Goal: Task Accomplishment & Management: Manage account settings

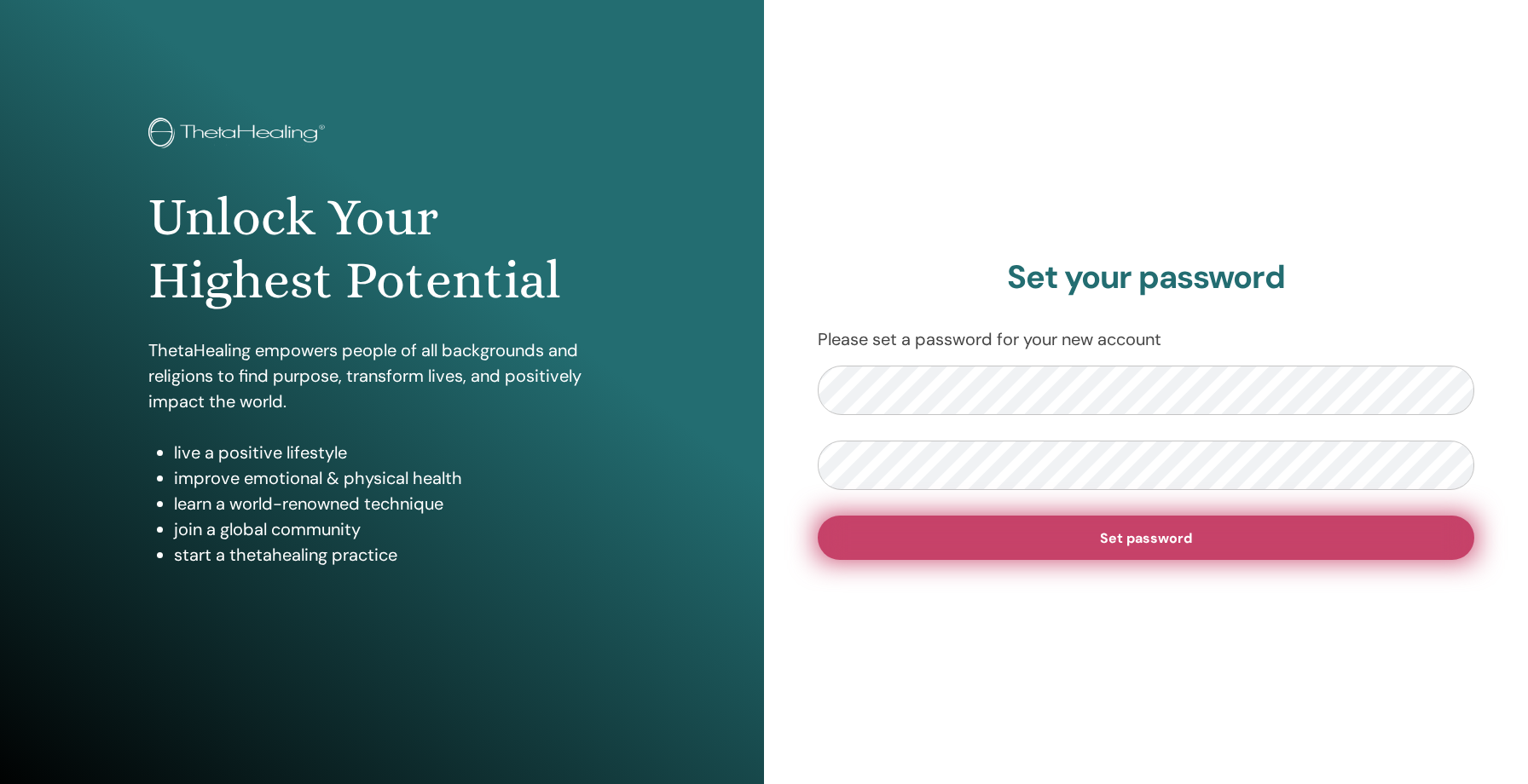
click at [1145, 535] on span "Set password" at bounding box center [1146, 538] width 92 height 18
click at [1149, 537] on span "Set password" at bounding box center [1146, 538] width 92 height 18
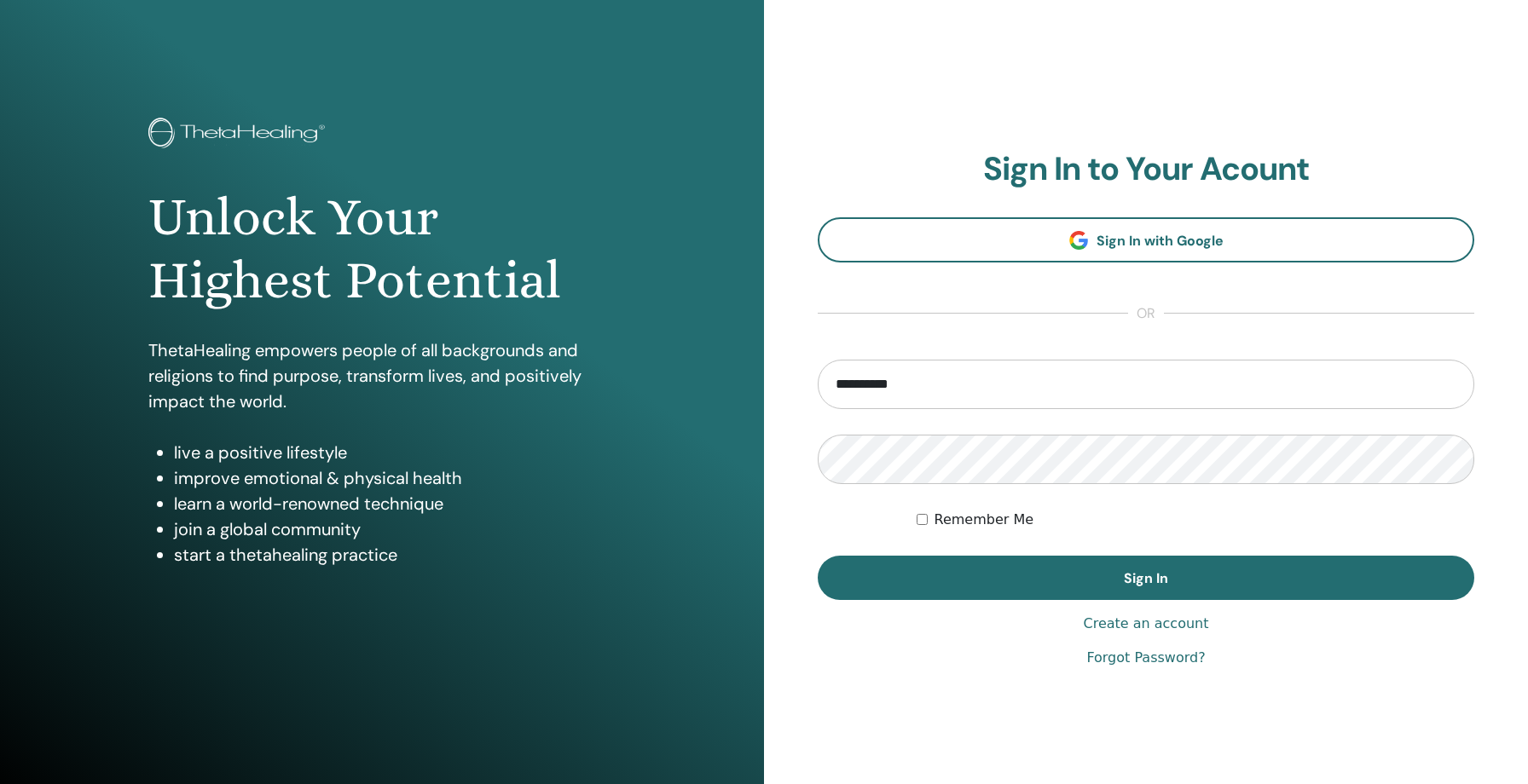
type input "**********"
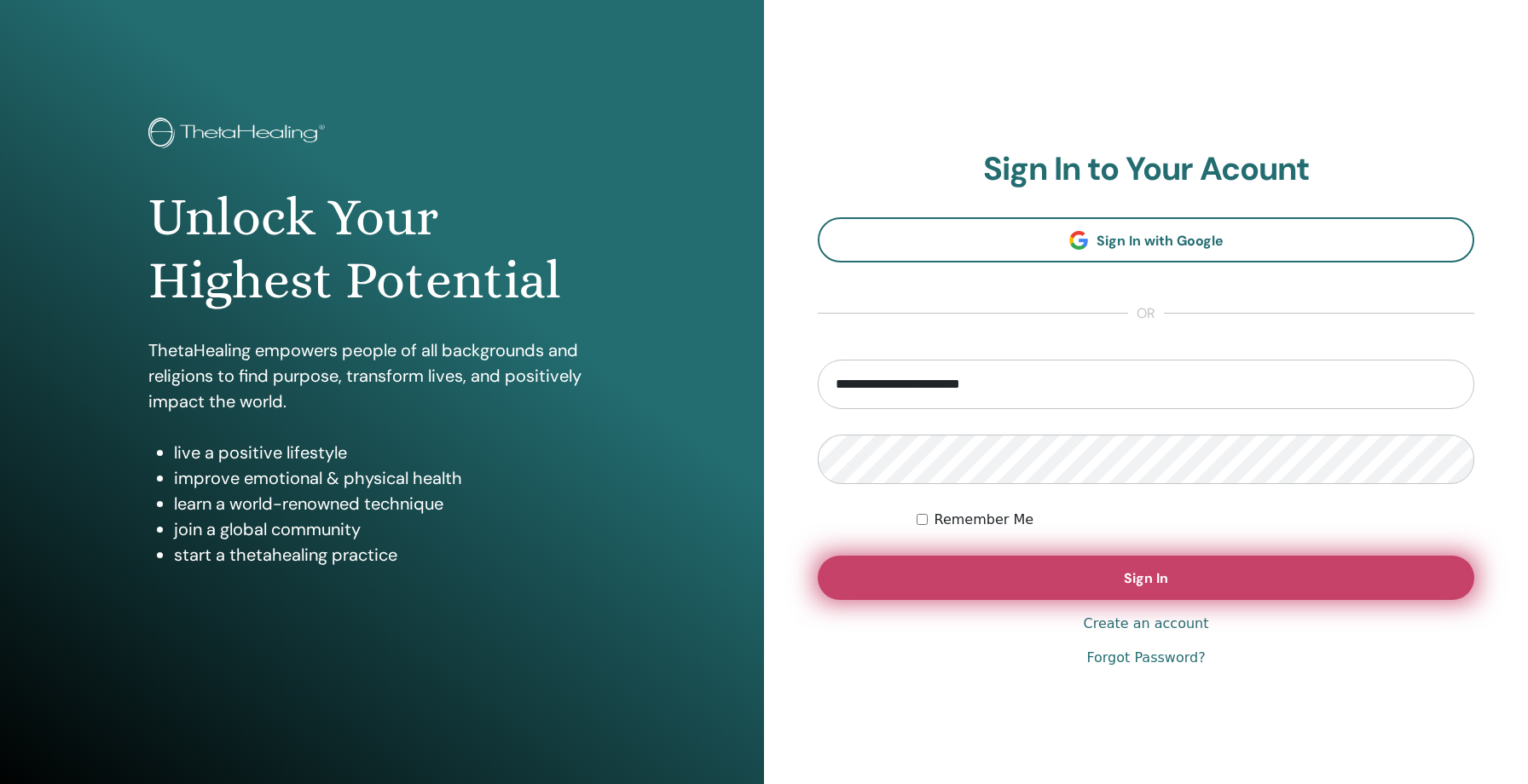
click at [1102, 577] on button "Sign In" at bounding box center [1146, 578] width 657 height 44
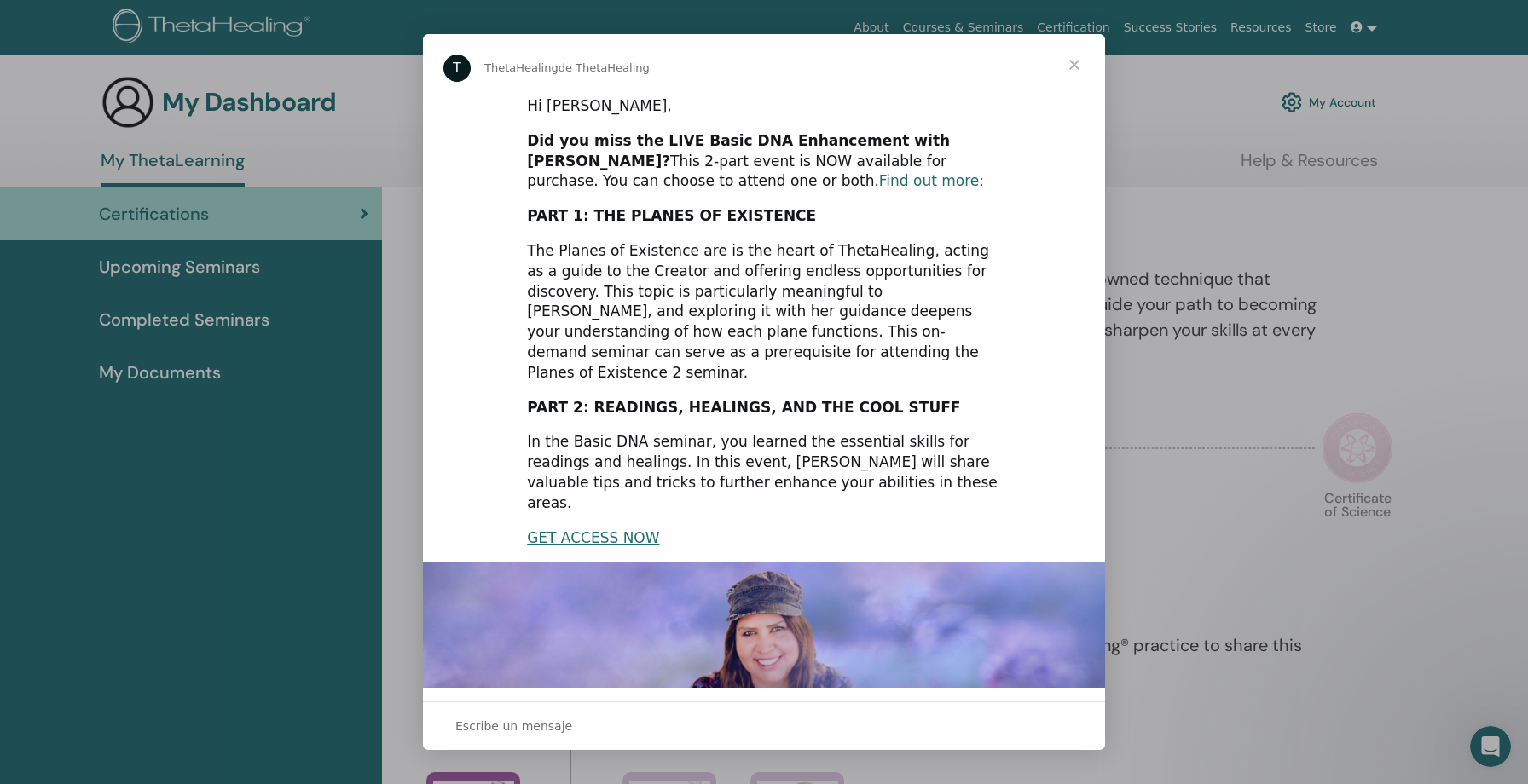
click at [1078, 61] on span "Cerrar" at bounding box center [1073, 64] width 61 height 61
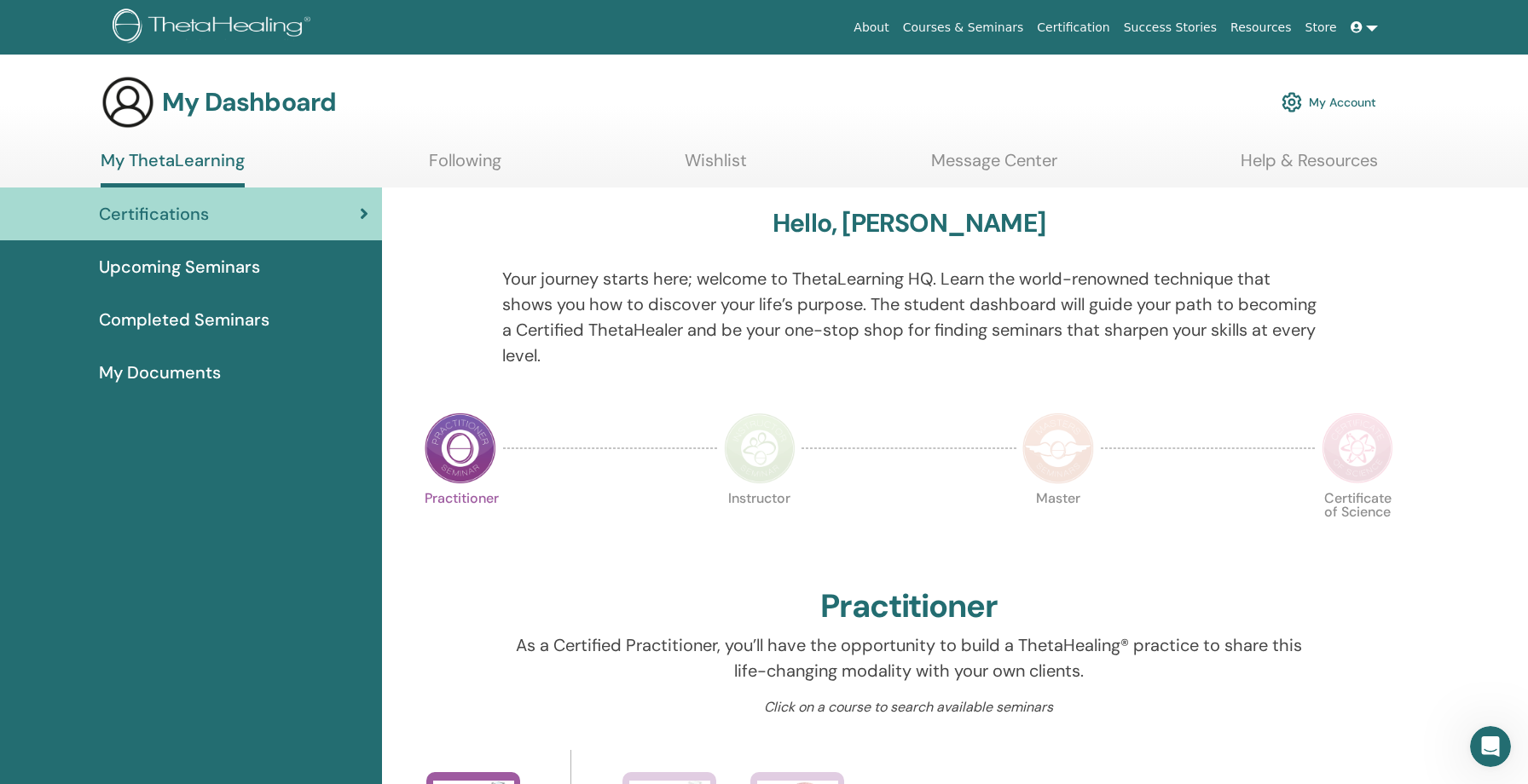
click at [1371, 27] on link at bounding box center [1365, 27] width 41 height 32
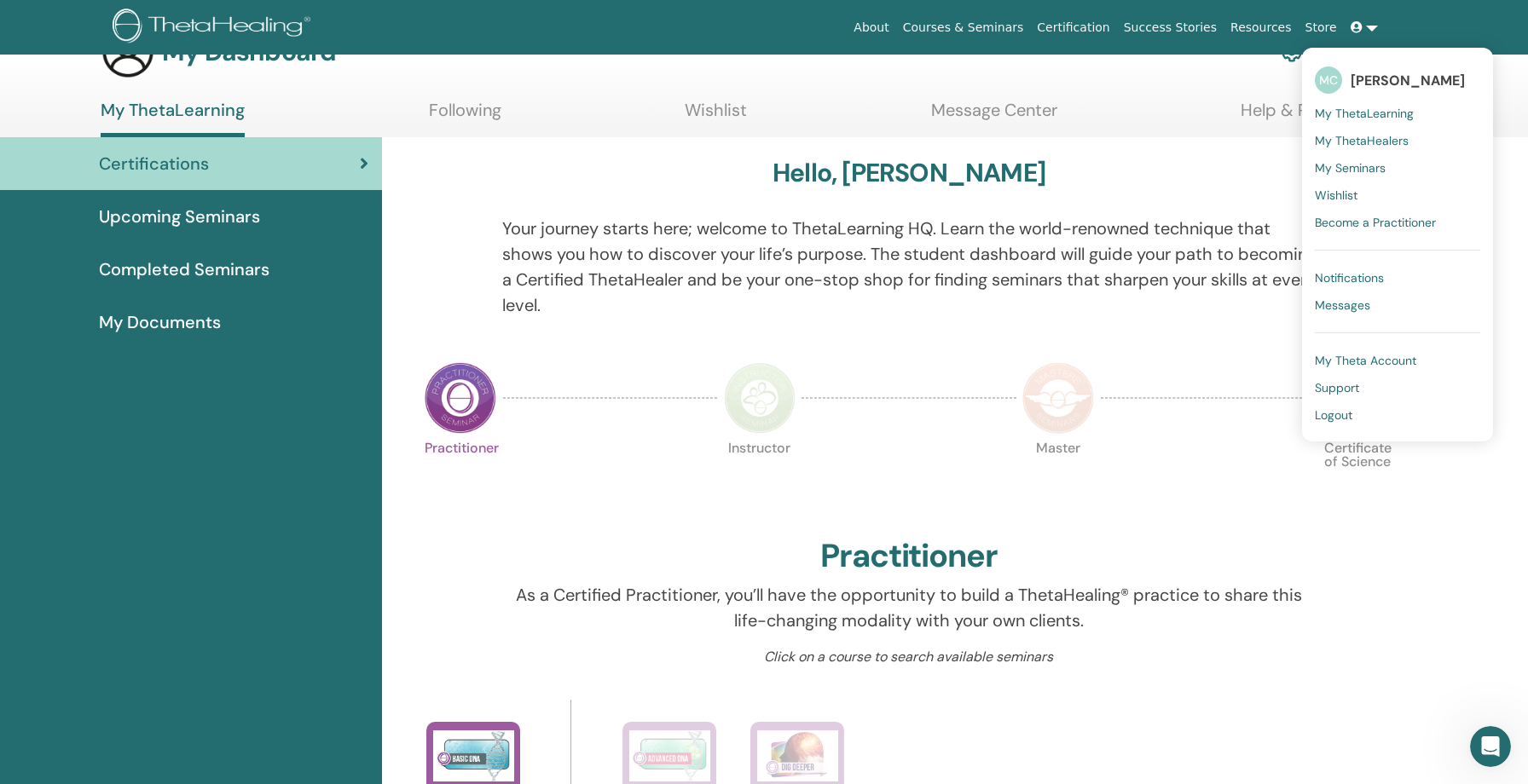
scroll to position [53, 0]
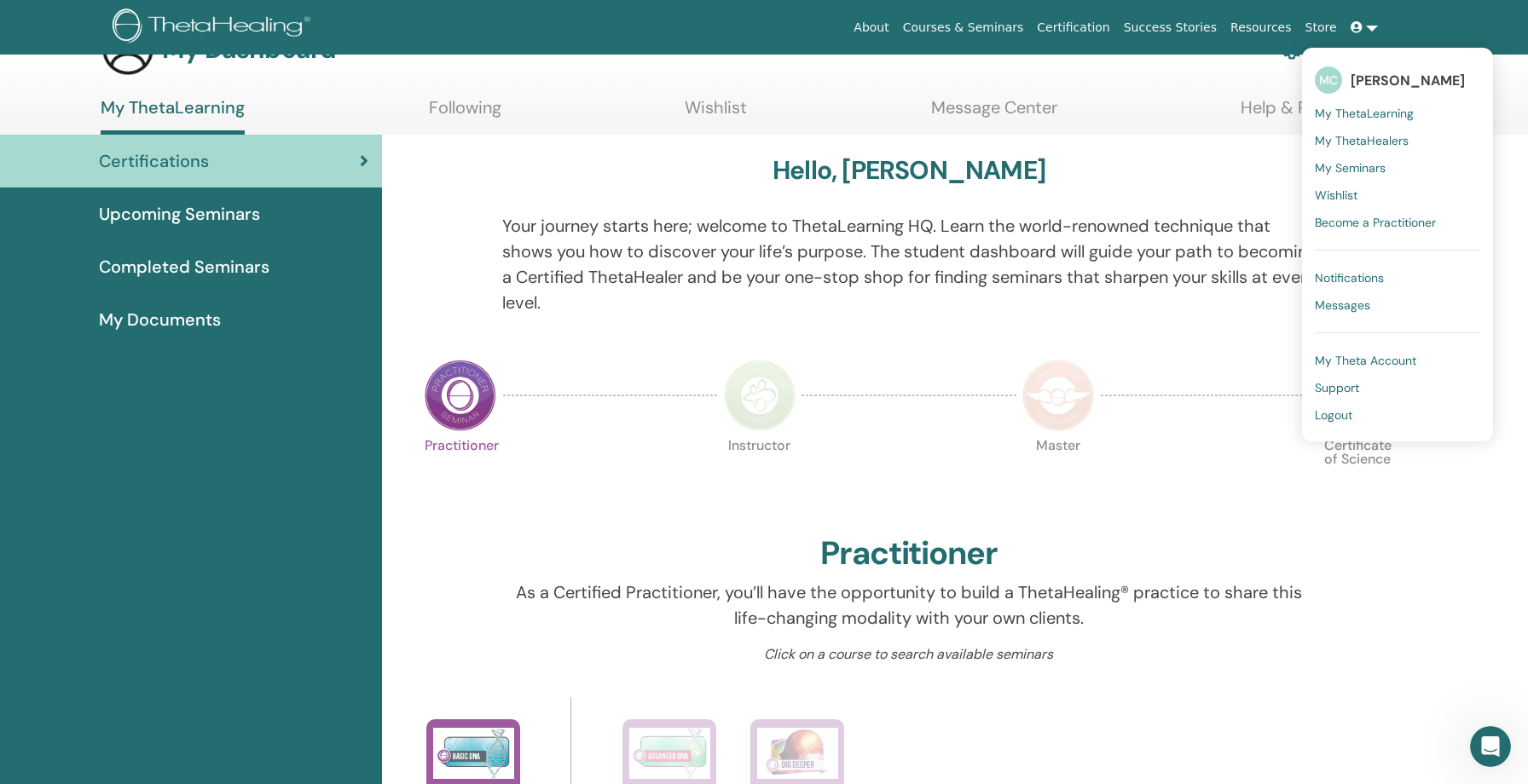
click at [1376, 516] on div "Certificate of Science" at bounding box center [1358, 480] width 85 height 92
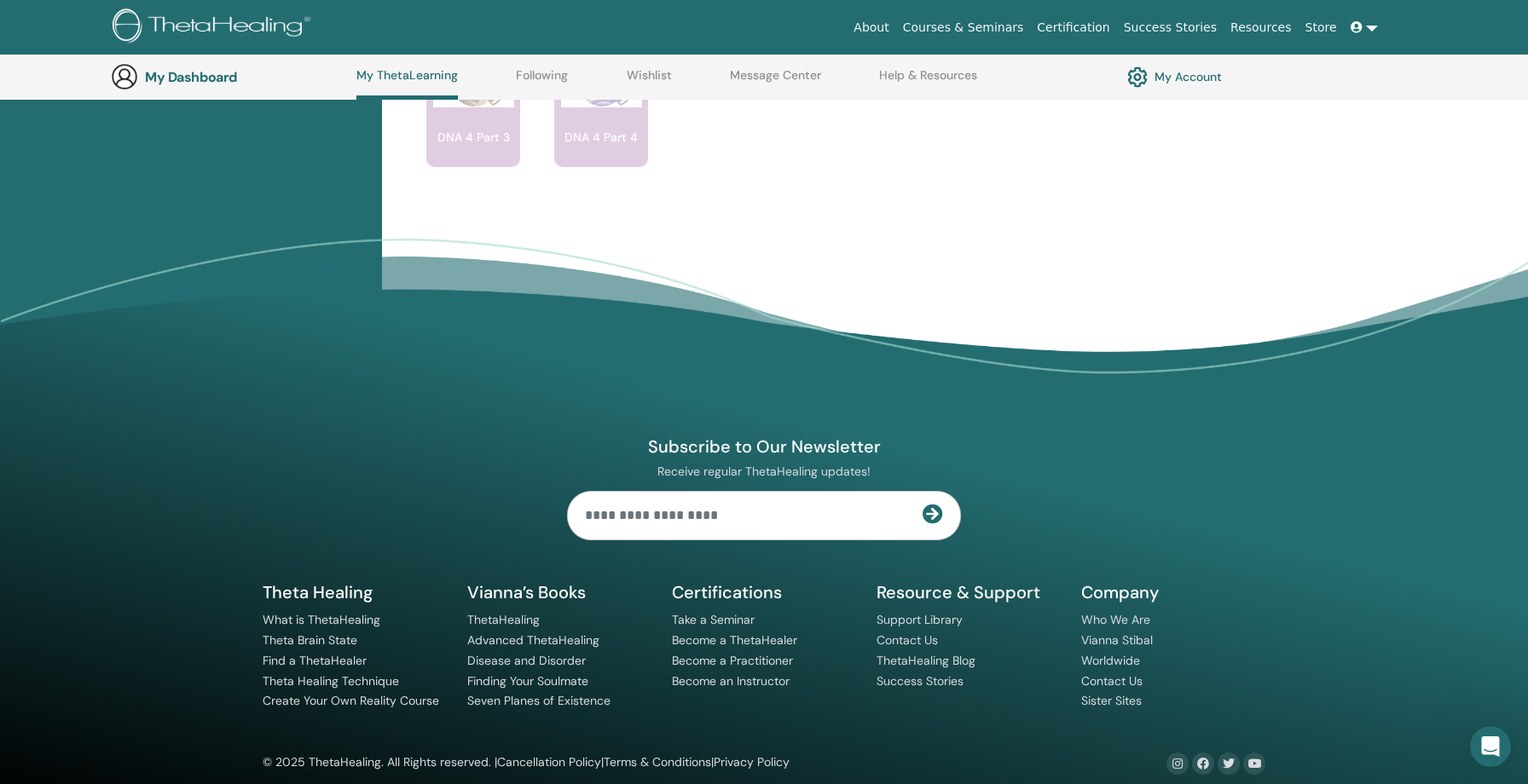
scroll to position [1524, 0]
